Goal: Task Accomplishment & Management: Complete application form

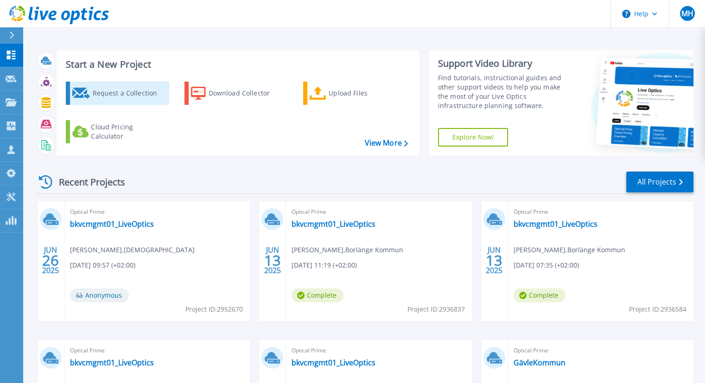
click at [124, 98] on div "Request a Collection" at bounding box center [129, 93] width 74 height 19
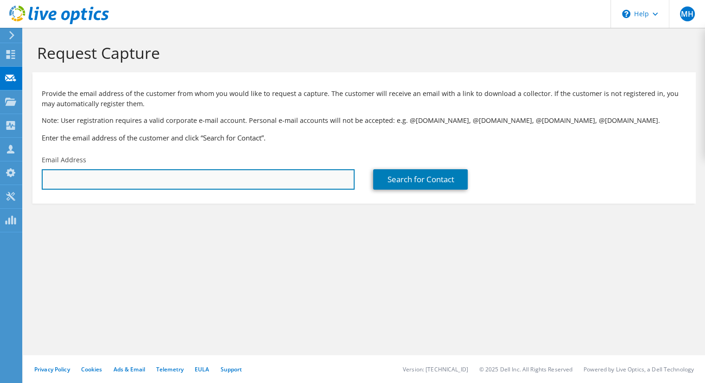
click at [205, 179] on input "text" at bounding box center [198, 179] width 313 height 20
paste input "[PERSON_NAME][EMAIL_ADDRESS][DOMAIN_NAME]"
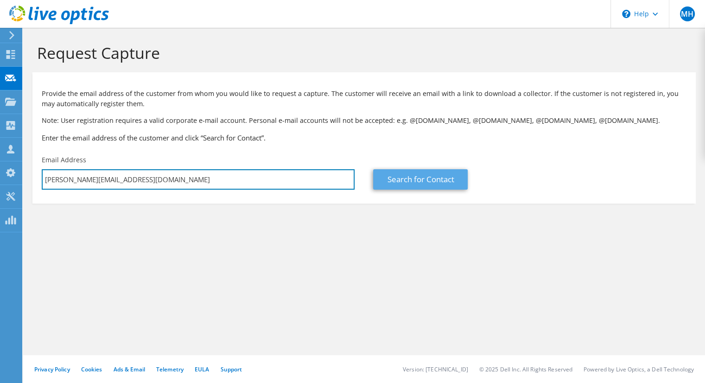
type input "[PERSON_NAME][EMAIL_ADDRESS][DOMAIN_NAME]"
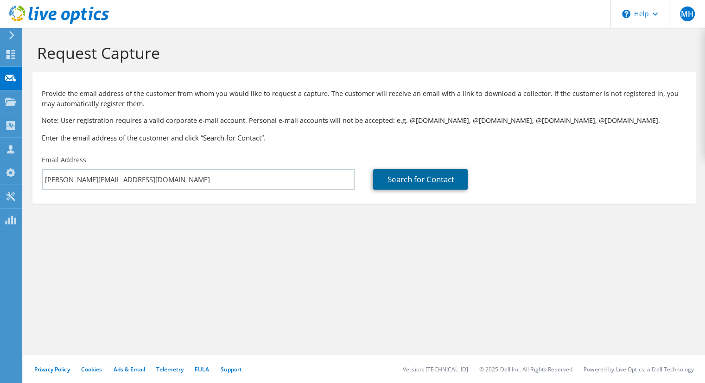
click at [404, 179] on link "Search for Contact" at bounding box center [420, 179] width 95 height 20
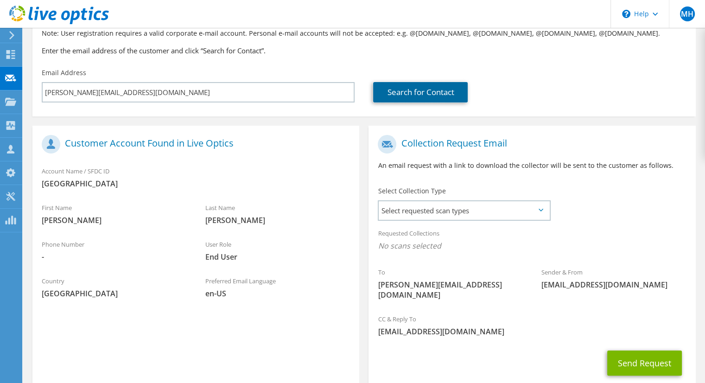
scroll to position [93, 0]
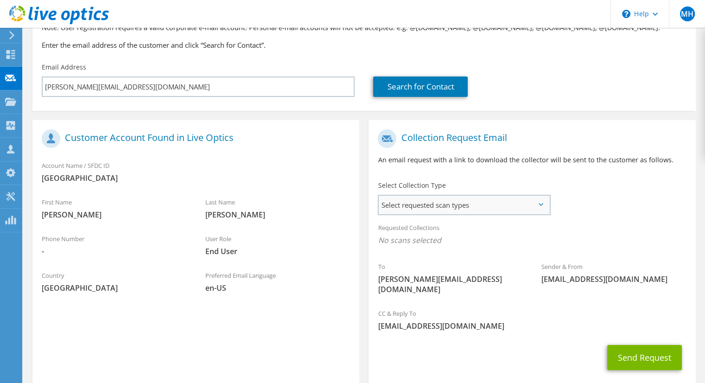
click at [485, 204] on span "Select requested scan types" at bounding box center [464, 205] width 170 height 19
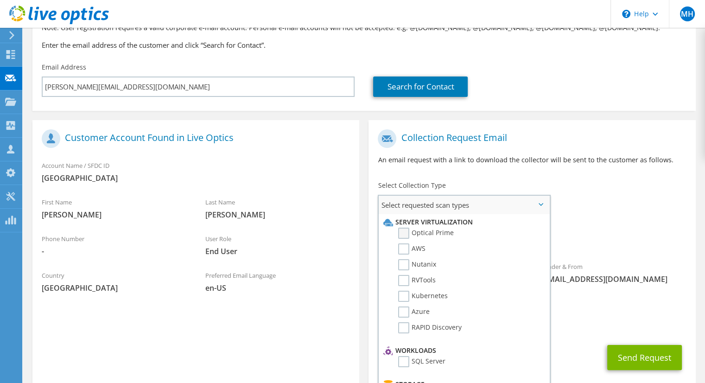
click at [402, 235] on label "Optical Prime" at bounding box center [426, 232] width 56 height 11
click at [0, 0] on input "Optical Prime" at bounding box center [0, 0] width 0 height 0
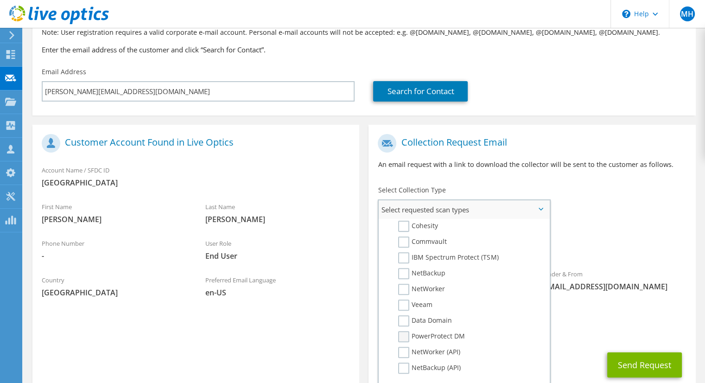
scroll to position [137, 0]
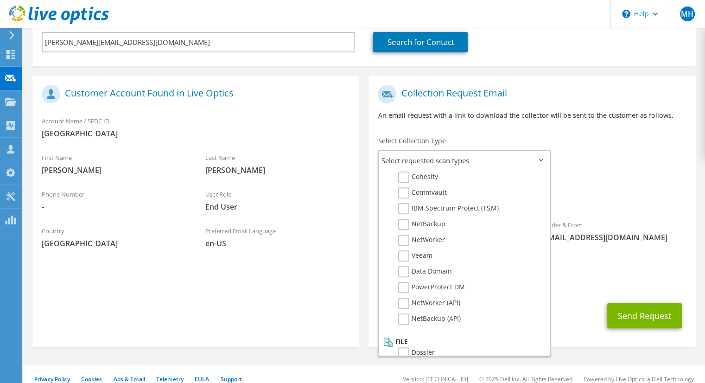
click at [672, 216] on div "Sender & From [EMAIL_ADDRESS][DOMAIN_NAME]" at bounding box center [614, 231] width 164 height 32
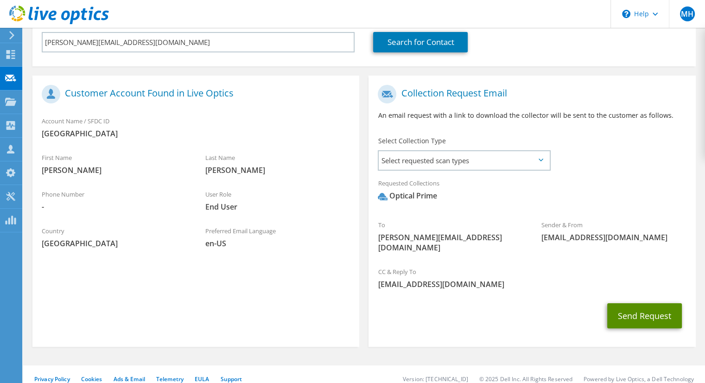
click at [634, 303] on button "Send Request" at bounding box center [644, 315] width 75 height 25
